Goal: Navigation & Orientation: Find specific page/section

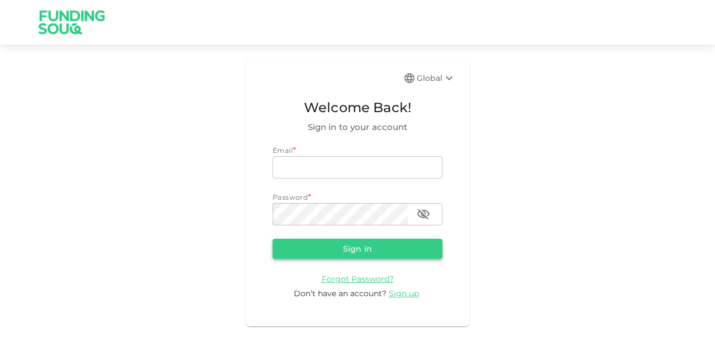
type input "[EMAIL_ADDRESS][PERSON_NAME][DOMAIN_NAME]"
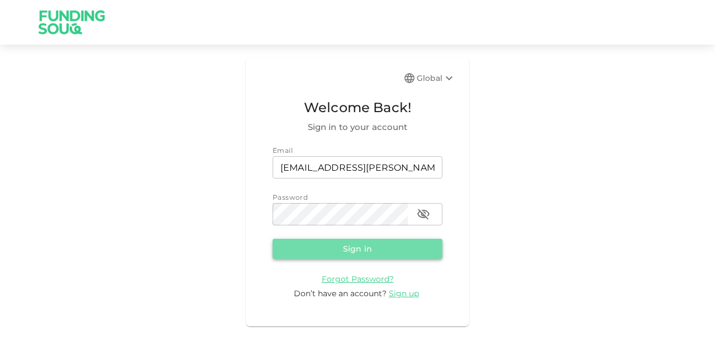
click at [298, 257] on button "Sign in" at bounding box center [358, 249] width 170 height 20
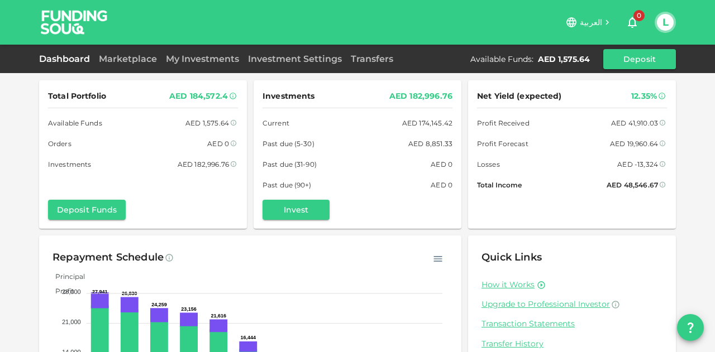
click at [578, 61] on div "AED 1,575.64" at bounding box center [564, 59] width 52 height 11
click at [133, 59] on link "Marketplace" at bounding box center [127, 59] width 67 height 11
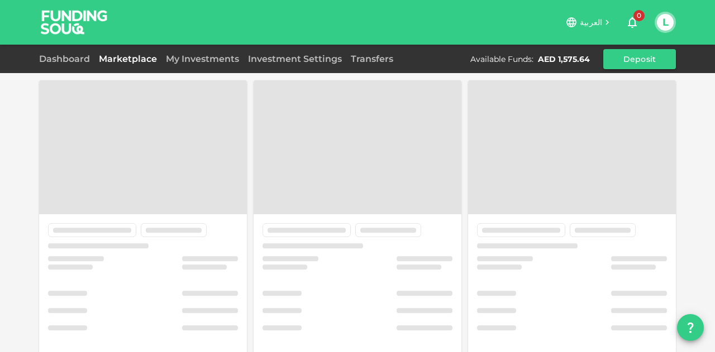
click at [133, 59] on link "Marketplace" at bounding box center [127, 59] width 67 height 11
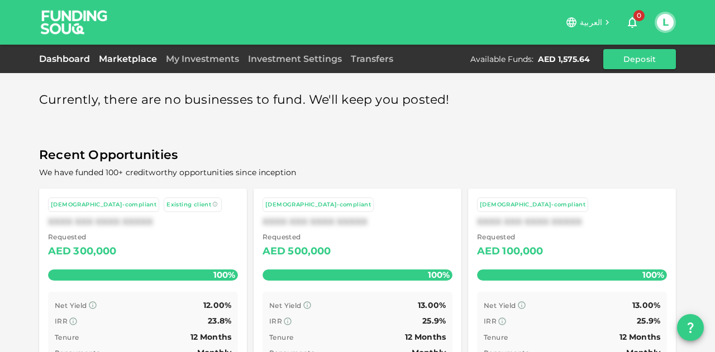
click at [66, 59] on link "Dashboard" at bounding box center [66, 59] width 55 height 11
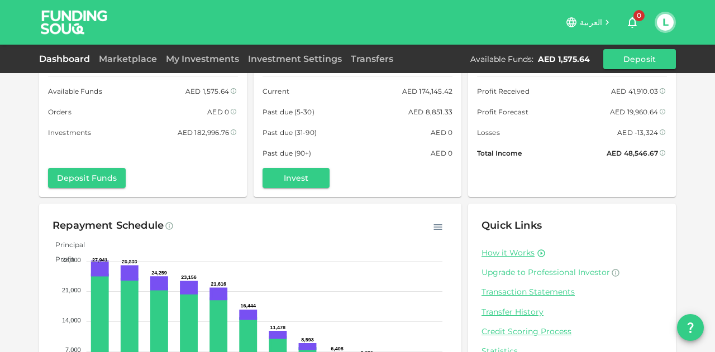
scroll to position [95, 0]
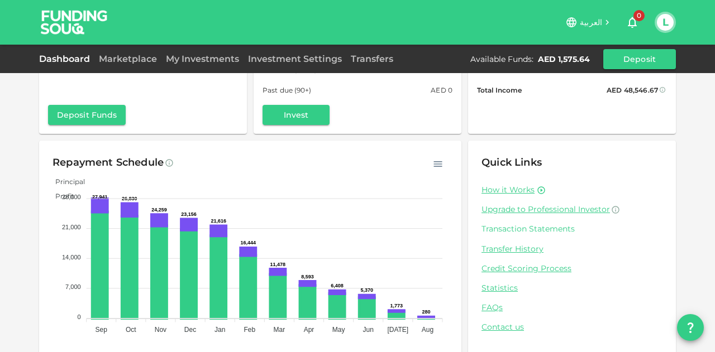
click at [505, 230] on link "Transaction Statements" at bounding box center [571, 229] width 181 height 11
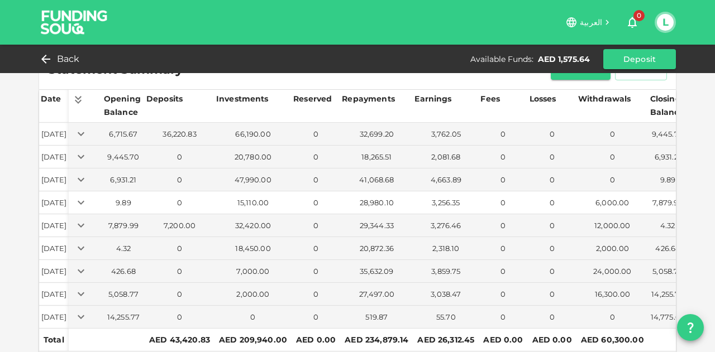
scroll to position [73, 0]
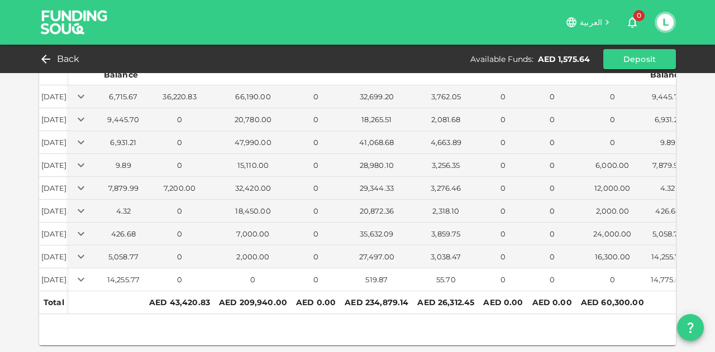
click at [84, 278] on icon "Expand" at bounding box center [81, 280] width 7 height 4
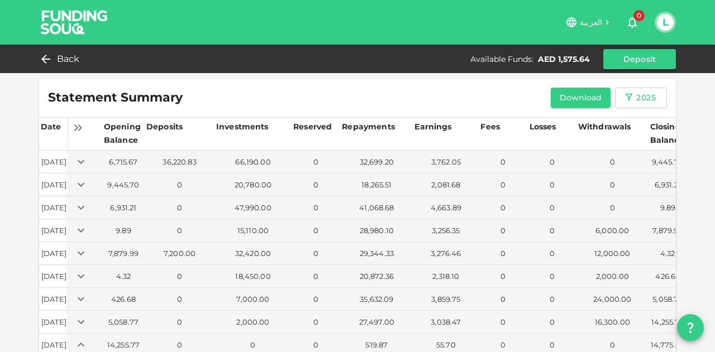
scroll to position [0, 0]
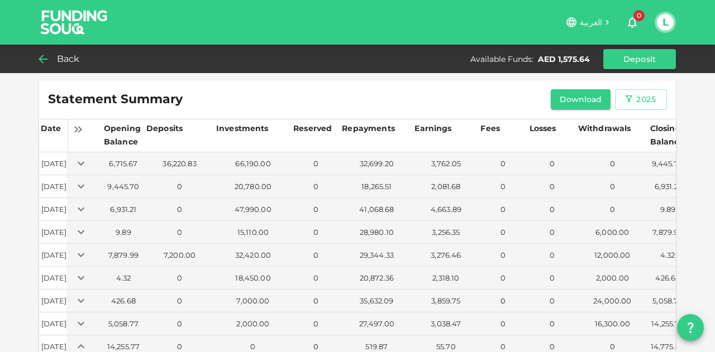
click at [59, 60] on span "Back" at bounding box center [68, 59] width 23 height 16
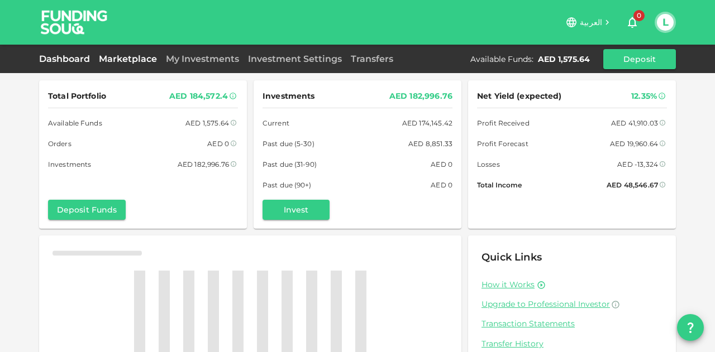
click at [112, 62] on link "Marketplace" at bounding box center [127, 59] width 67 height 11
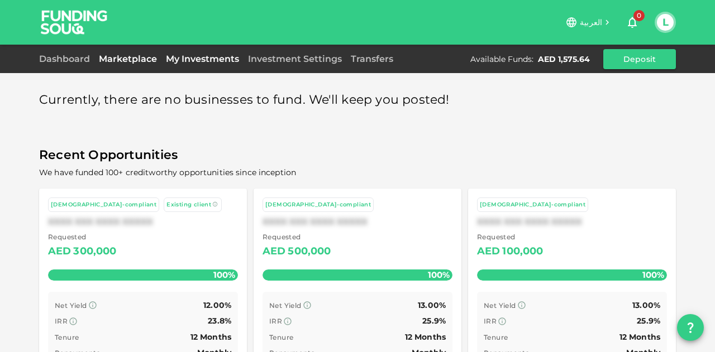
click at [178, 61] on link "My Investments" at bounding box center [202, 59] width 82 height 11
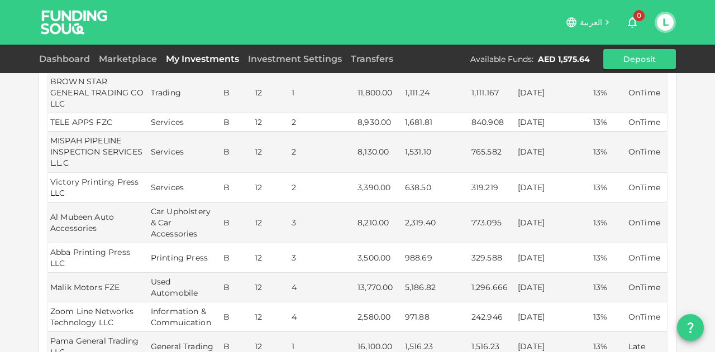
scroll to position [335, 0]
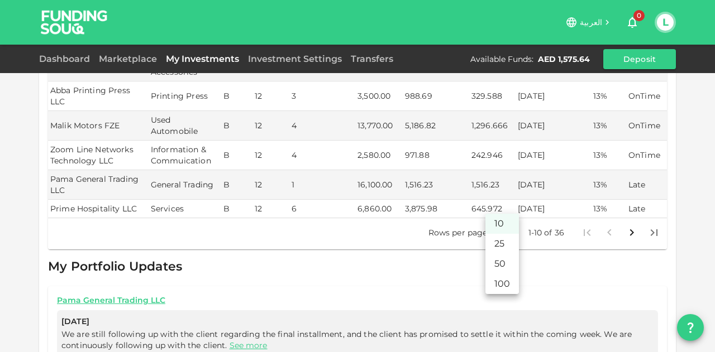
click at [494, 204] on body "العربية 0 L Dashboard Marketplace My Investments Investment Settings Transfers …" at bounding box center [357, 176] width 715 height 352
click at [495, 259] on li "50" at bounding box center [502, 264] width 34 height 20
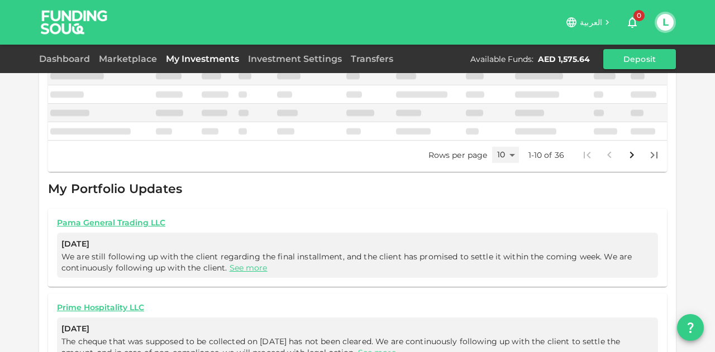
type input "50"
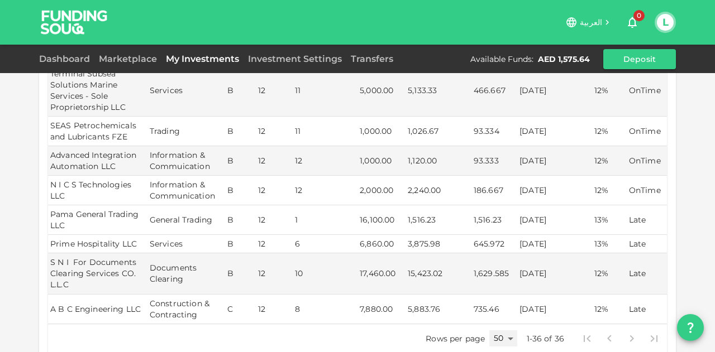
scroll to position [1024, 0]
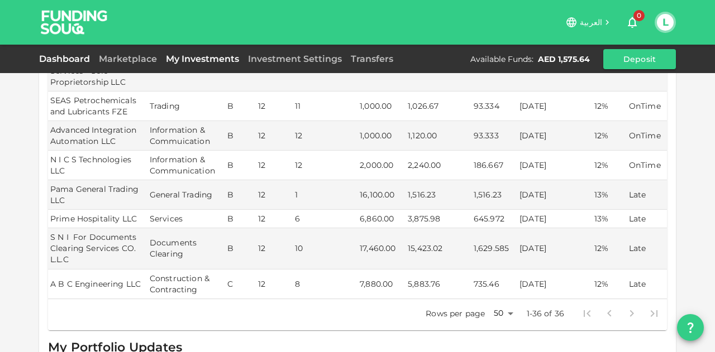
click at [56, 55] on link "Dashboard" at bounding box center [66, 59] width 55 height 11
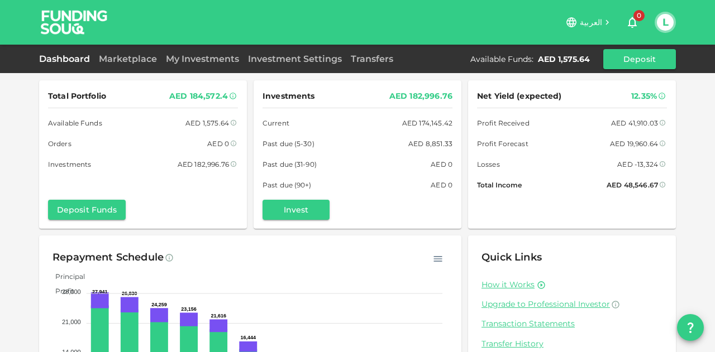
click at [121, 52] on div "Marketplace" at bounding box center [127, 58] width 67 height 13
click at [120, 60] on link "Marketplace" at bounding box center [127, 59] width 67 height 11
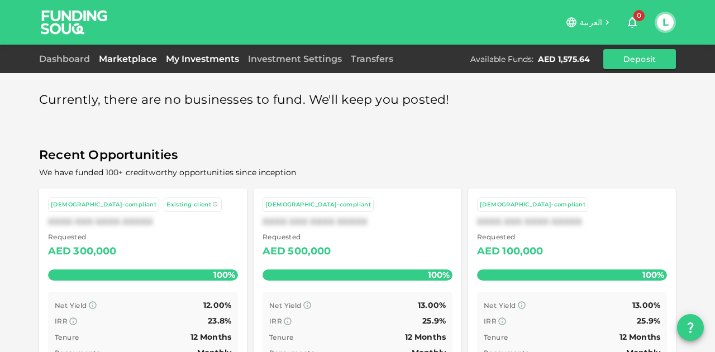
click at [197, 62] on link "My Investments" at bounding box center [202, 59] width 82 height 11
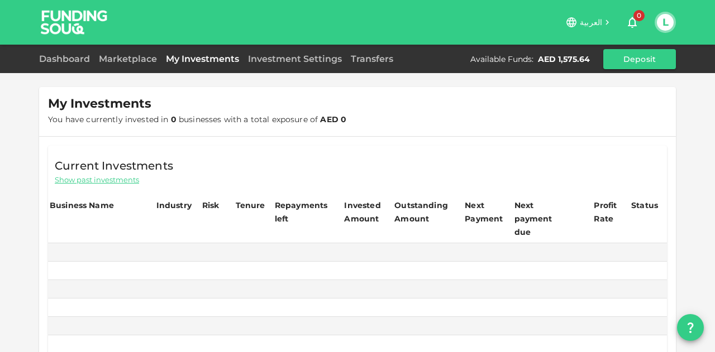
click at [197, 62] on link "My Investments" at bounding box center [202, 59] width 82 height 11
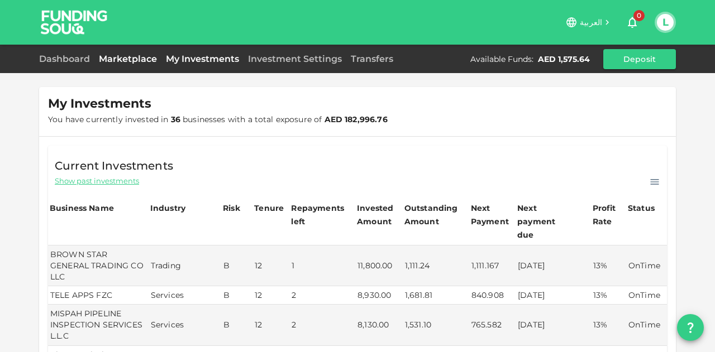
click at [118, 58] on link "Marketplace" at bounding box center [127, 59] width 67 height 11
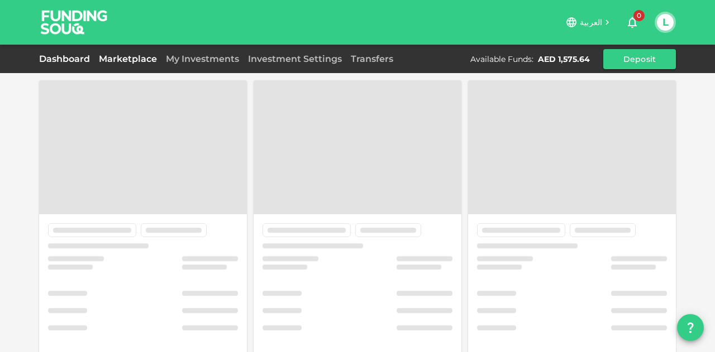
click at [60, 58] on link "Dashboard" at bounding box center [66, 59] width 55 height 11
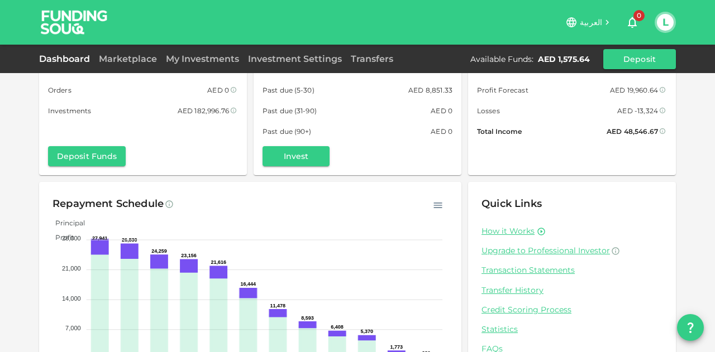
scroll to position [109, 0]
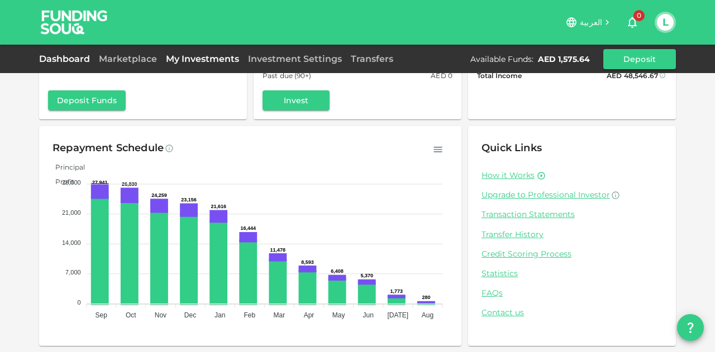
click at [212, 56] on link "My Investments" at bounding box center [202, 59] width 82 height 11
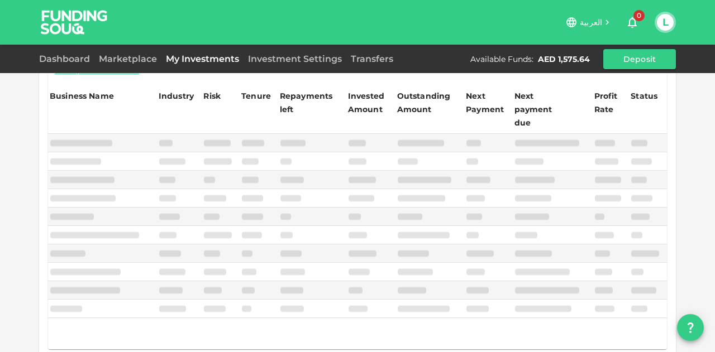
scroll to position [109, 0]
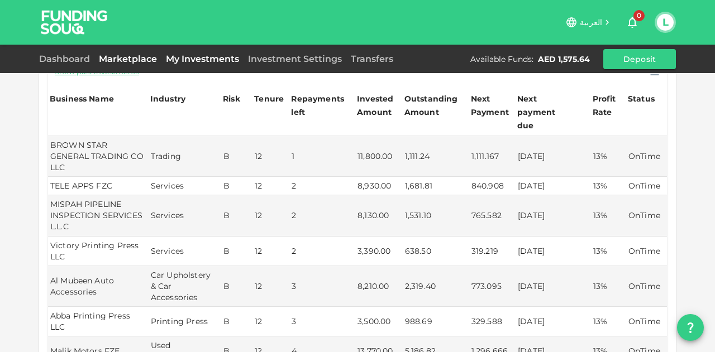
click at [136, 56] on link "Marketplace" at bounding box center [127, 59] width 67 height 11
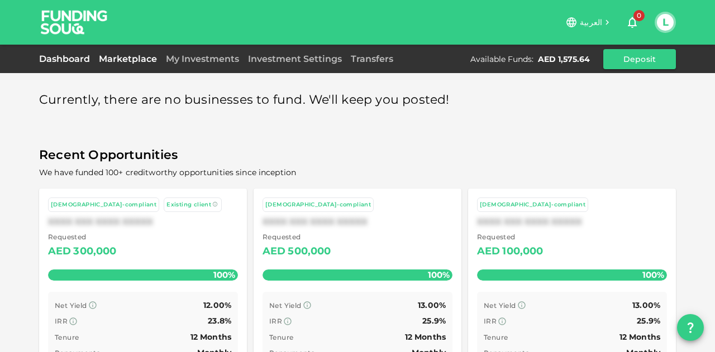
click at [49, 56] on link "Dashboard" at bounding box center [66, 59] width 55 height 11
